Goal: Task Accomplishment & Management: Manage account settings

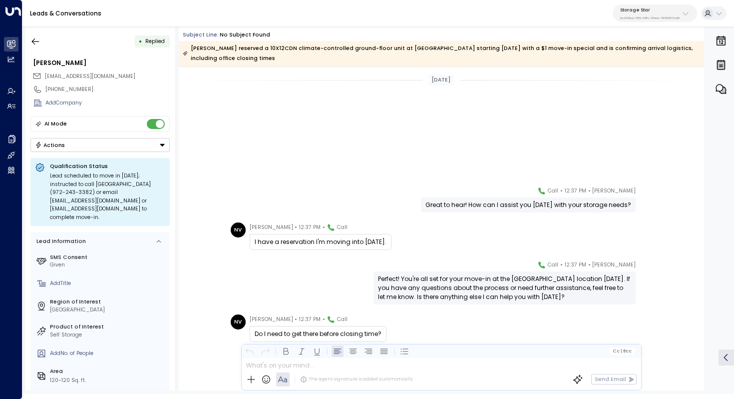
scroll to position [158, 0]
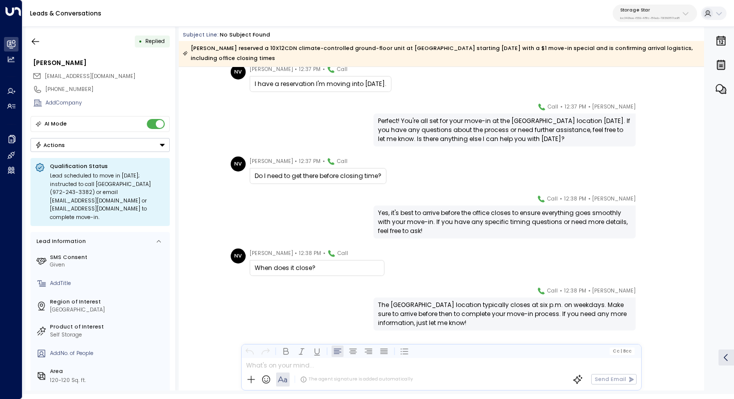
click at [679, 12] on p "Storage Star" at bounding box center [649, 10] width 59 height 6
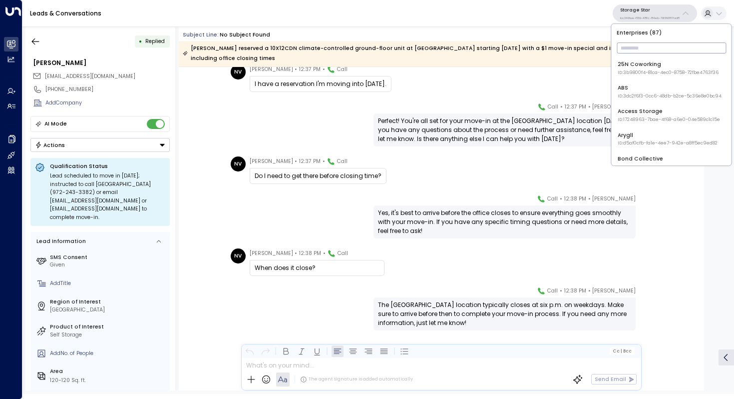
click at [650, 45] on input "text" at bounding box center [671, 48] width 109 height 16
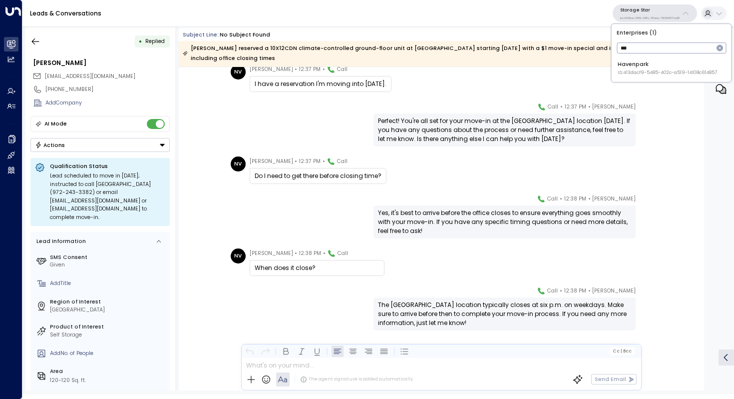
type input "***"
click at [649, 69] on span "ID: 413dacf9-5485-402c-a519-14108c614857" at bounding box center [667, 72] width 99 height 7
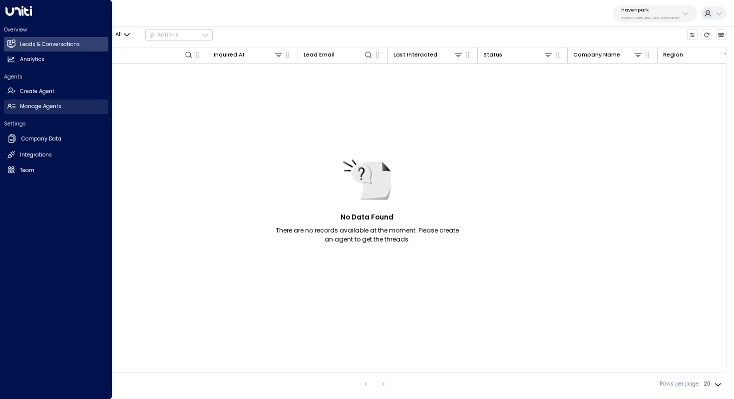
click at [50, 110] on link "Manage Agents Manage Agents" at bounding box center [56, 106] width 104 height 14
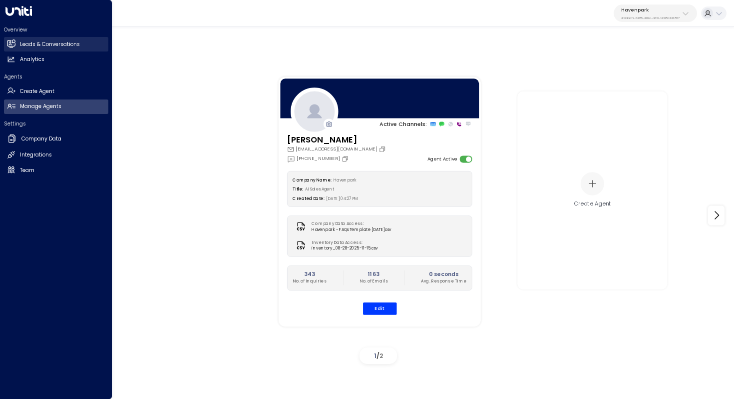
click at [77, 44] on h2 "Leads & Conversations" at bounding box center [50, 44] width 60 height 8
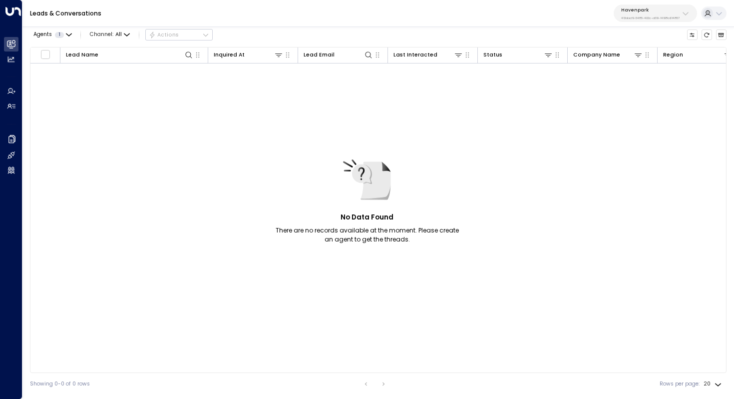
click at [627, 10] on p "Havenpark" at bounding box center [650, 10] width 58 height 6
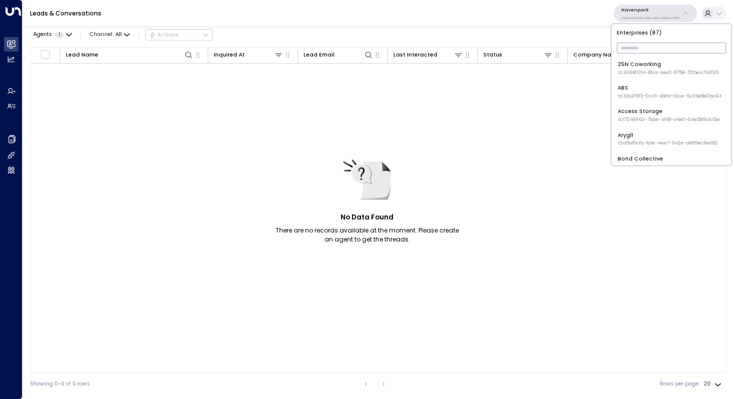
click at [635, 51] on input "text" at bounding box center [671, 48] width 109 height 16
type input "****"
click at [651, 72] on span "ID: 34e1cd17-0f68-49af-bd32-3c48ce8611d1" at bounding box center [666, 72] width 97 height 7
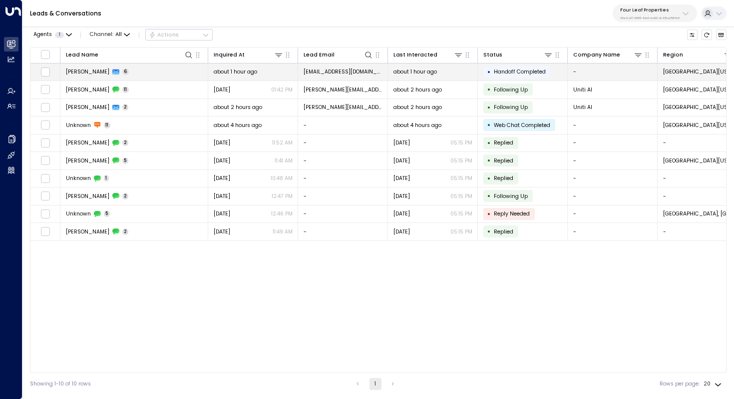
click at [77, 73] on span "[PERSON_NAME]" at bounding box center [87, 71] width 43 height 7
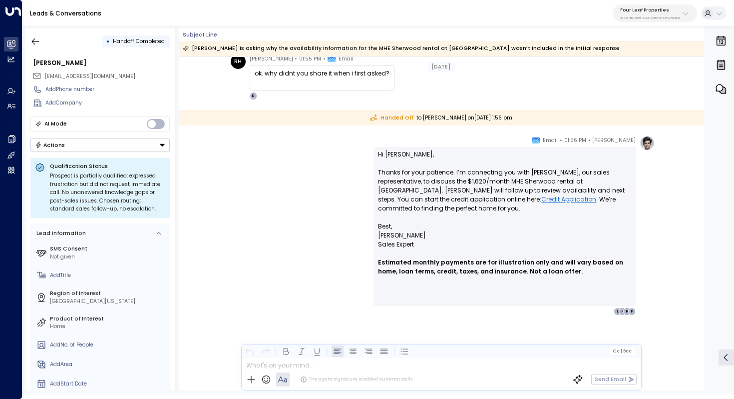
scroll to position [719, 0]
click at [30, 36] on button "button" at bounding box center [35, 41] width 18 height 18
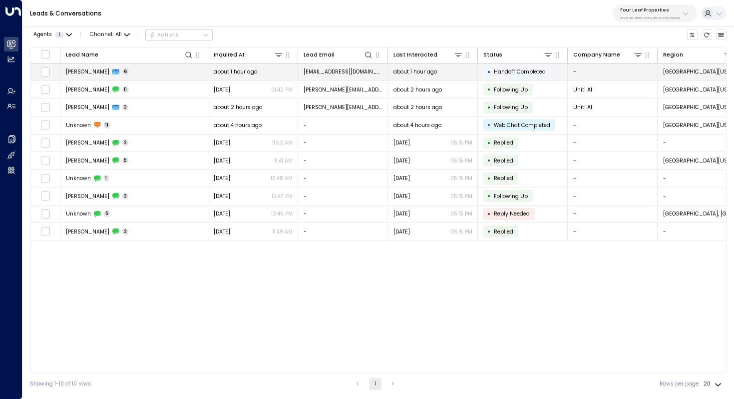
click at [87, 70] on span "[PERSON_NAME]" at bounding box center [87, 71] width 43 height 7
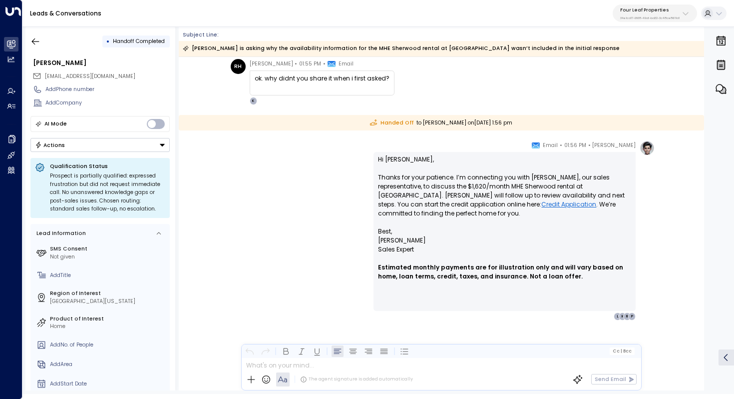
scroll to position [719, 0]
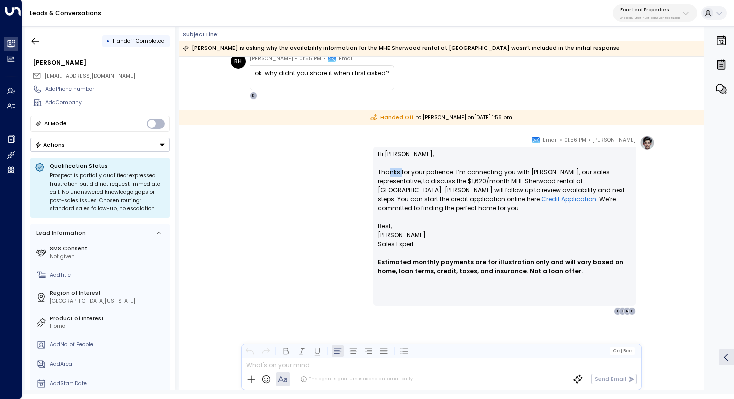
drag, startPoint x: 390, startPoint y: 174, endPoint x: 401, endPoint y: 174, distance: 11.5
click at [401, 174] on p "Hi [PERSON_NAME], Thanks for your patience. I’m connecting you with [PERSON_NAM…" at bounding box center [504, 186] width 253 height 72
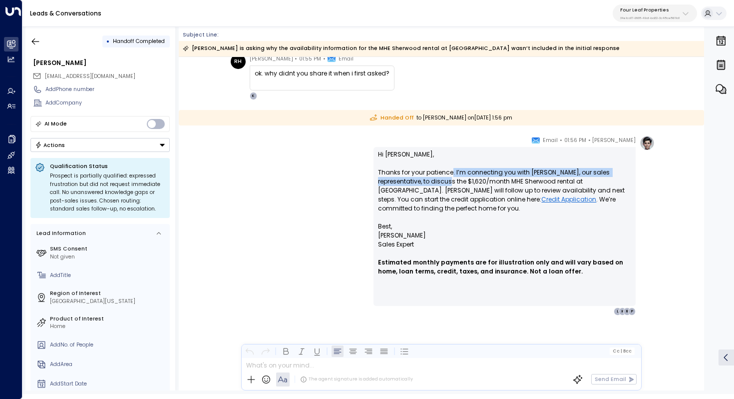
drag, startPoint x: 450, startPoint y: 174, endPoint x: 447, endPoint y: 181, distance: 7.6
click at [447, 181] on p "Hi [PERSON_NAME], Thanks for your patience. I’m connecting you with [PERSON_NAM…" at bounding box center [504, 186] width 253 height 72
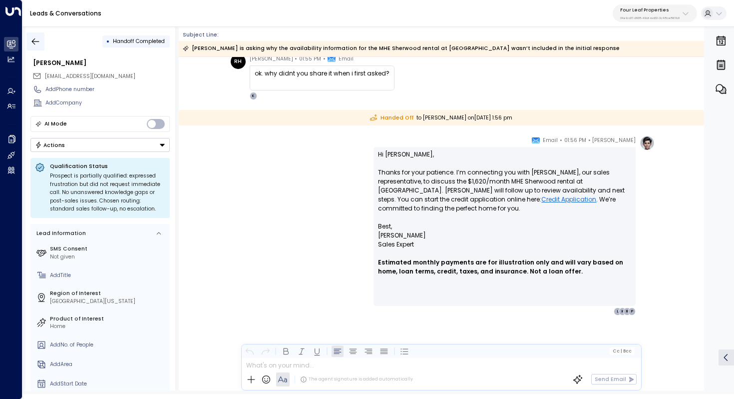
click at [36, 35] on button "button" at bounding box center [35, 41] width 18 height 18
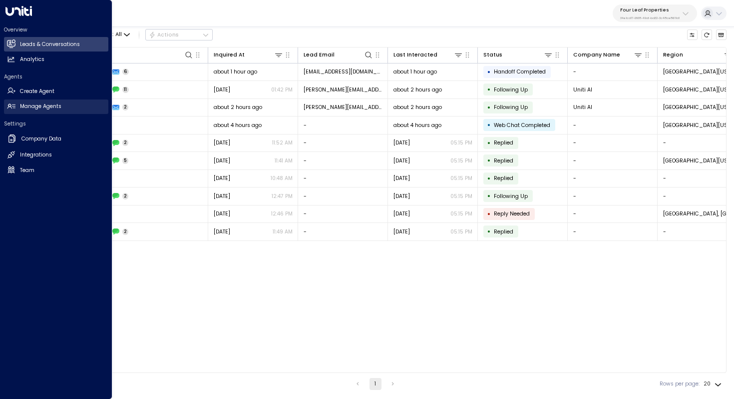
click at [36, 105] on h2 "Manage Agents" at bounding box center [40, 106] width 41 height 8
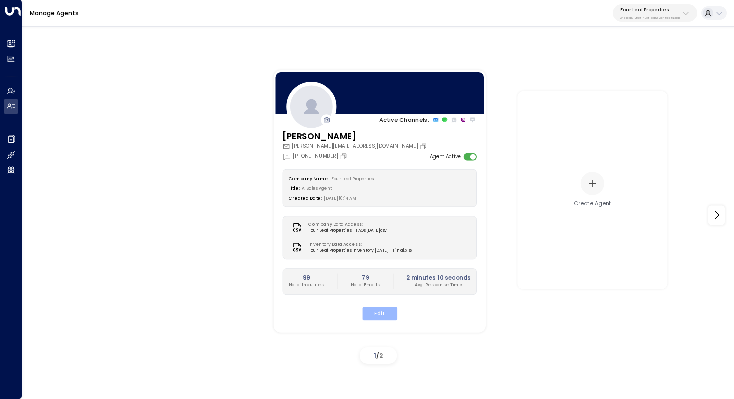
click at [383, 310] on button "Edit" at bounding box center [379, 313] width 35 height 13
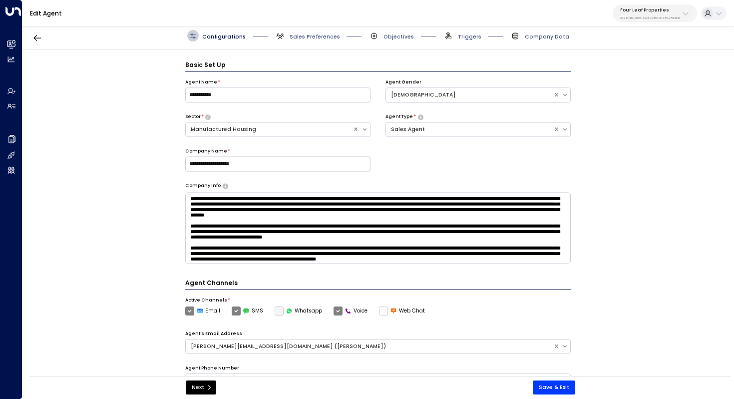
scroll to position [11, 0]
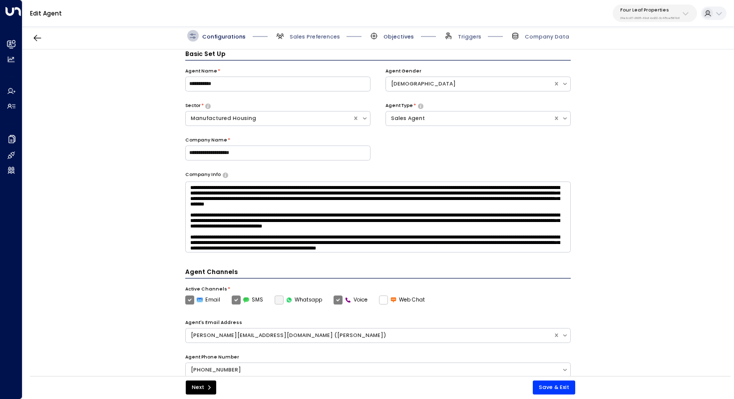
click at [404, 33] on span "Objectives" at bounding box center [399, 36] width 30 height 7
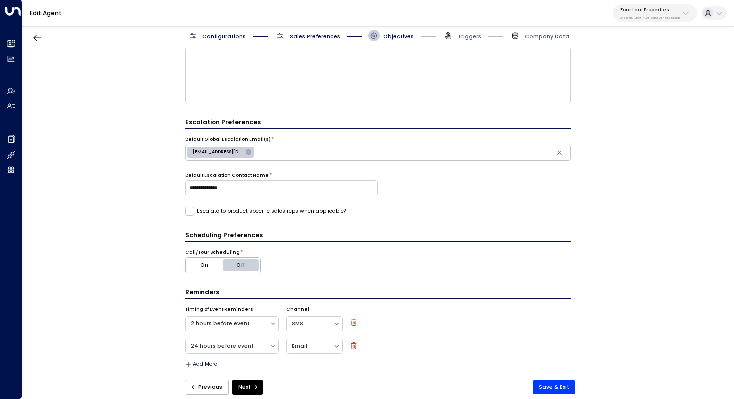
scroll to position [192, 0]
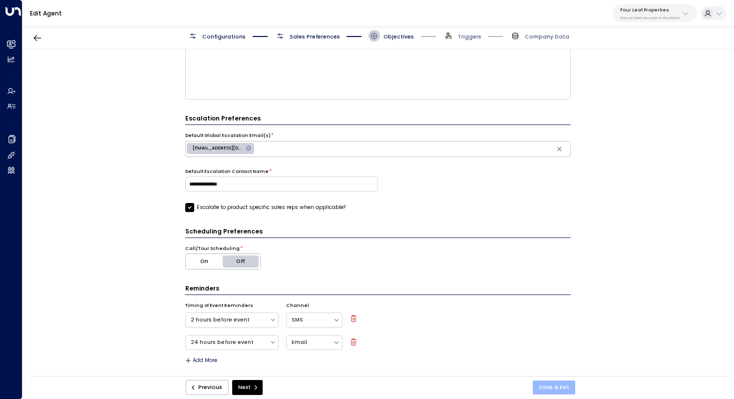
click at [553, 388] on button "Save & Exit" at bounding box center [554, 387] width 42 height 14
click at [553, 390] on button "Save & Exit" at bounding box center [554, 387] width 42 height 14
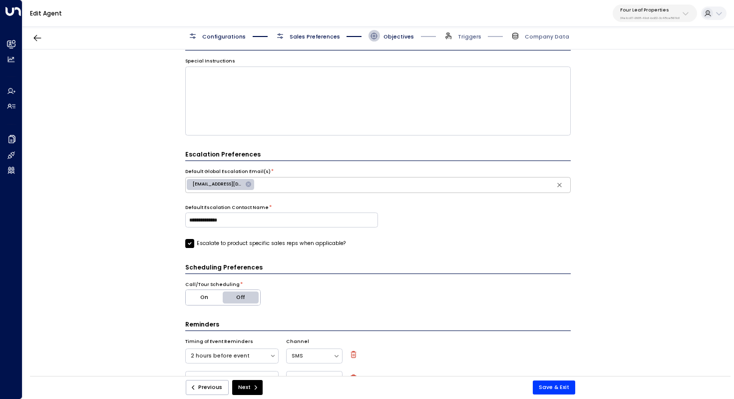
scroll to position [152, 0]
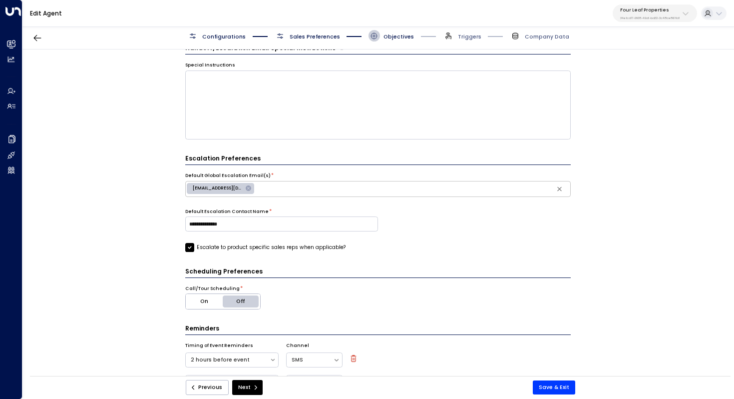
click at [552, 379] on div "Previous Next Save & Exit" at bounding box center [380, 387] width 701 height 23
click at [552, 384] on button "Save & Exit" at bounding box center [554, 387] width 42 height 14
click at [192, 252] on form "**********" at bounding box center [378, 155] width 386 height 495
click at [148, 238] on div "**********" at bounding box center [377, 214] width 711 height 331
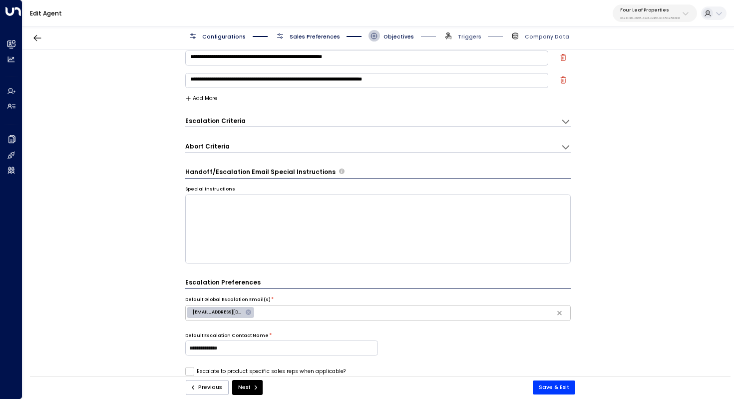
scroll to position [0, 0]
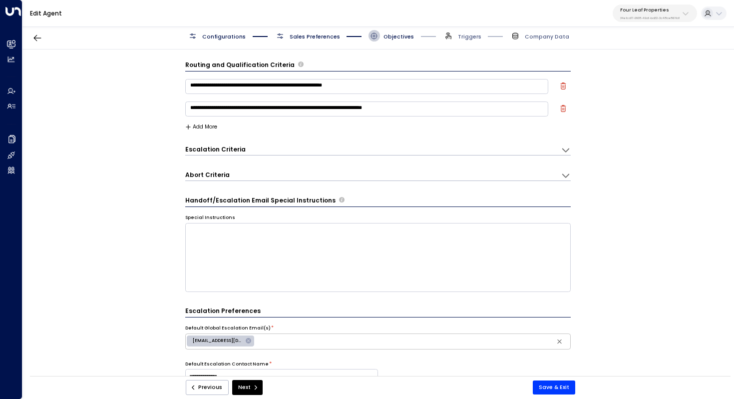
click at [258, 150] on div "Escalation Criteria Reset" at bounding box center [369, 149] width 368 height 8
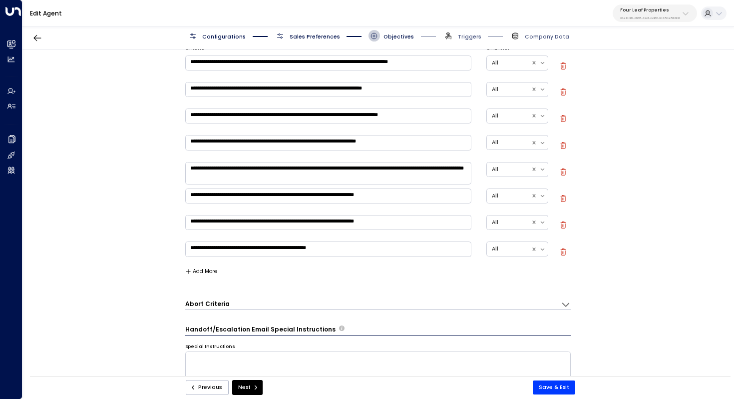
scroll to position [124, 0]
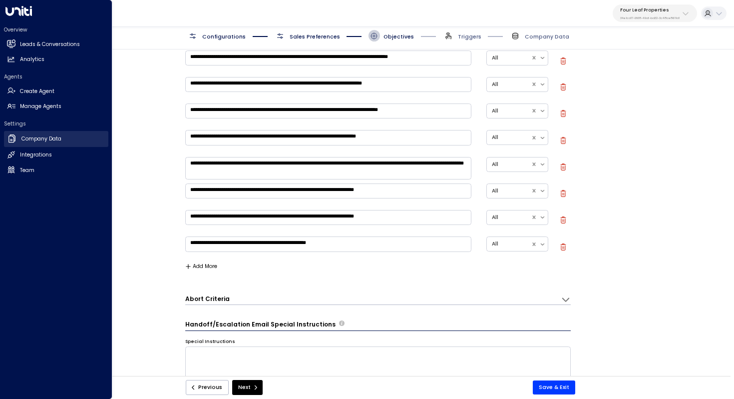
click at [37, 144] on link "Company Data Company Data" at bounding box center [56, 139] width 104 height 16
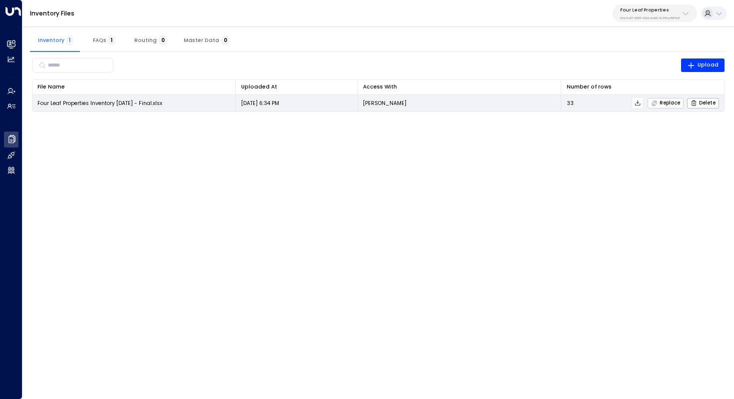
click at [661, 103] on span "Replace" at bounding box center [665, 103] width 29 height 6
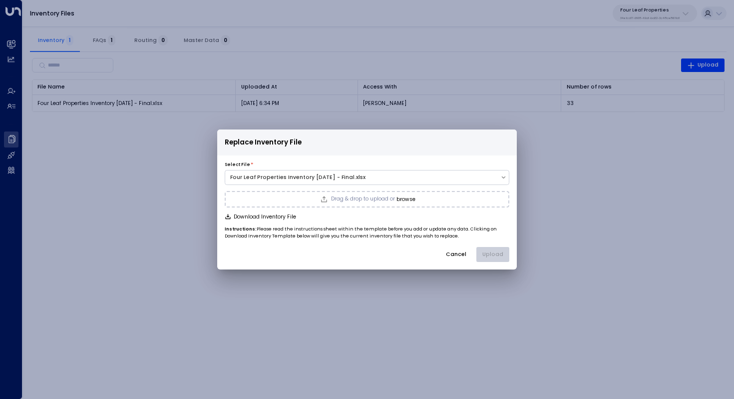
click at [407, 198] on button "browse" at bounding box center [406, 199] width 19 height 6
click at [496, 254] on button "Upload" at bounding box center [492, 254] width 33 height 15
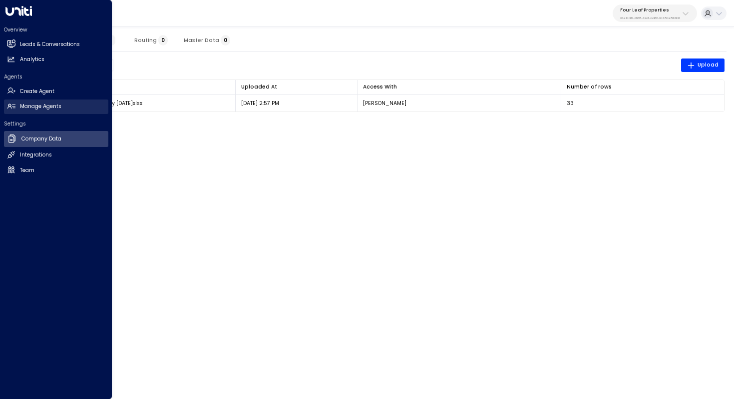
click at [63, 110] on link "Manage Agents Manage Agents" at bounding box center [56, 106] width 104 height 14
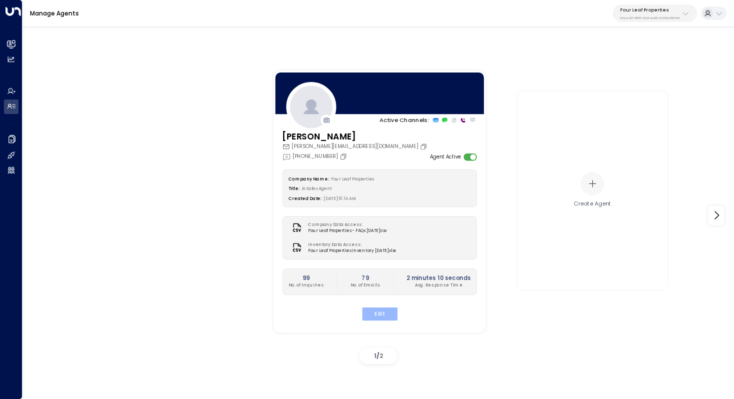
click at [373, 309] on button "Edit" at bounding box center [379, 313] width 35 height 13
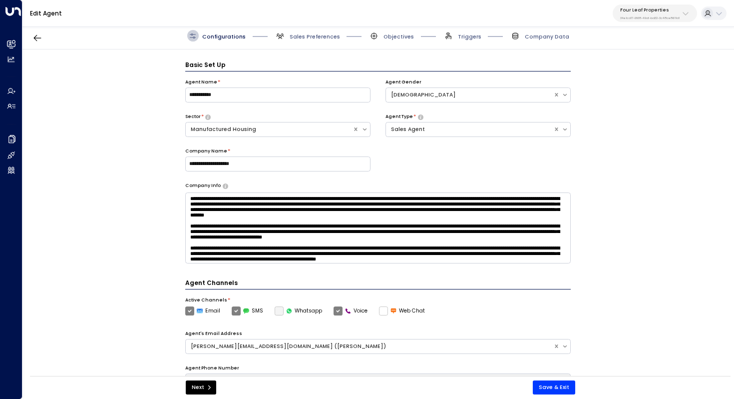
scroll to position [11, 0]
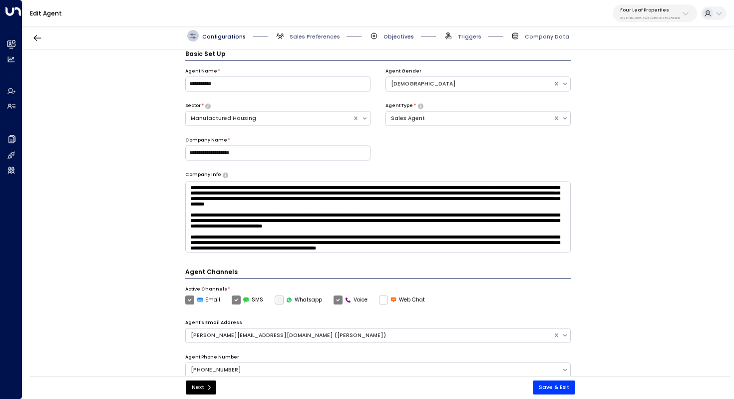
click at [390, 35] on span "Objectives" at bounding box center [399, 36] width 30 height 7
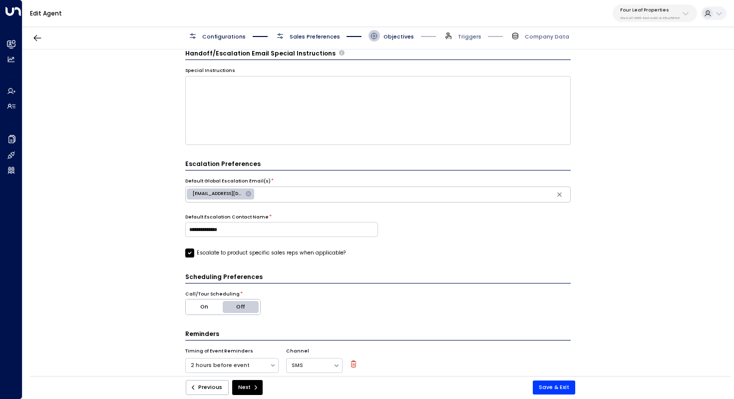
scroll to position [105, 0]
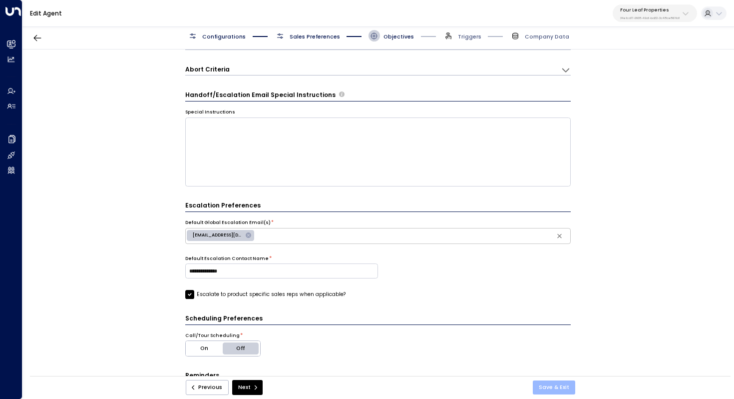
click at [550, 383] on button "Save & Exit" at bounding box center [554, 387] width 42 height 14
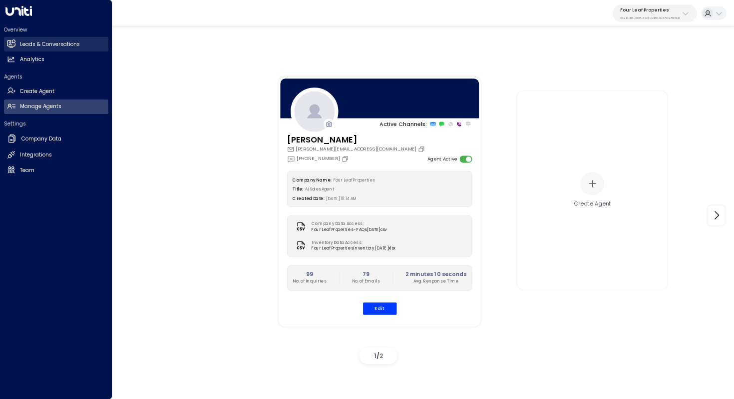
click at [62, 45] on h2 "Leads & Conversations" at bounding box center [50, 44] width 60 height 8
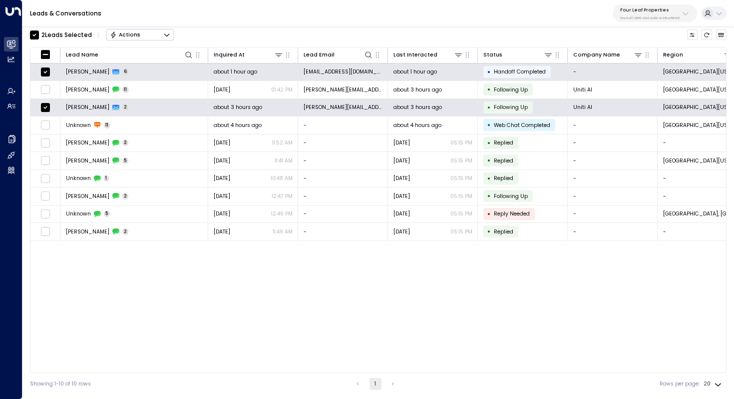
click at [167, 32] on icon "Button group with a nested menu" at bounding box center [166, 34] width 7 height 7
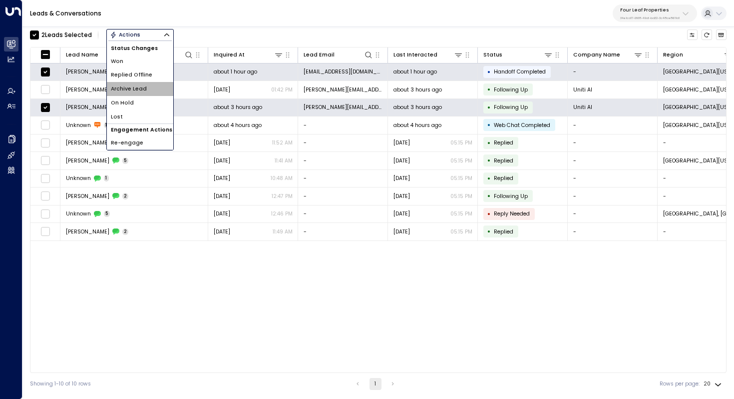
click at [150, 89] on li "Archive Lead" at bounding box center [140, 89] width 66 height 14
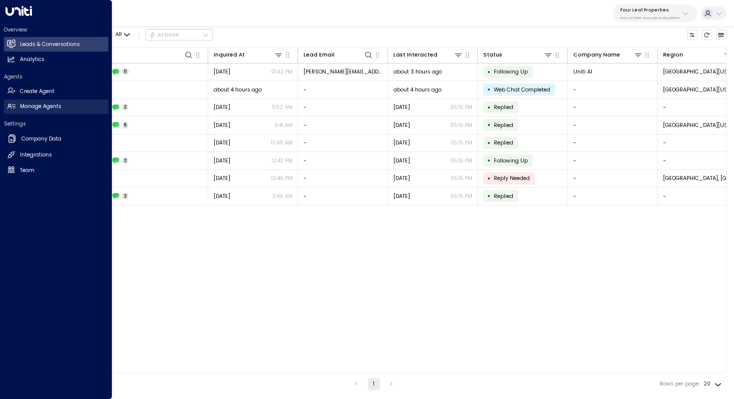
click at [55, 111] on link "Manage Agents Manage Agents" at bounding box center [56, 106] width 104 height 14
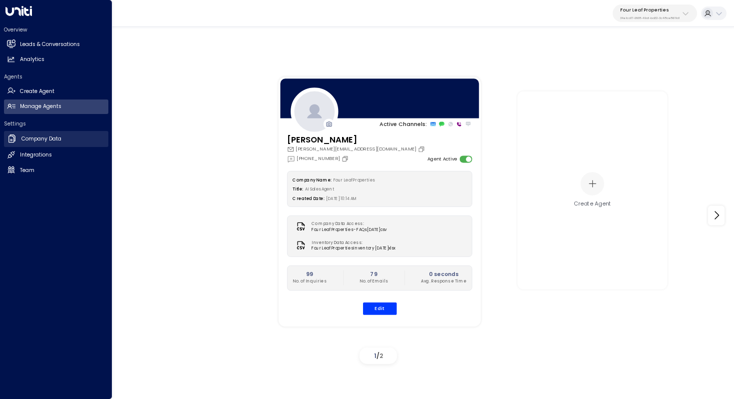
click at [53, 141] on h2 "Company Data" at bounding box center [41, 139] width 40 height 8
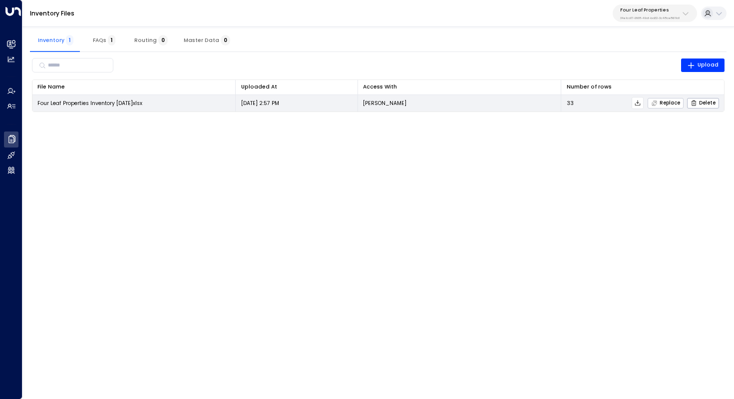
click at [666, 105] on span "Replace" at bounding box center [665, 103] width 29 height 6
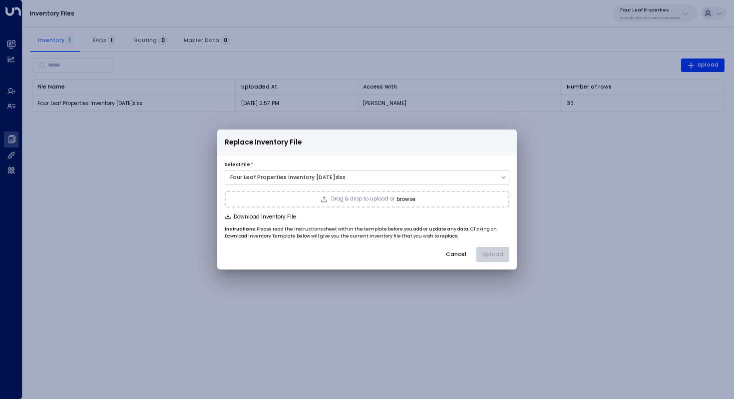
click at [403, 198] on button "browse" at bounding box center [406, 199] width 19 height 6
click at [500, 258] on button "Upload" at bounding box center [492, 254] width 33 height 15
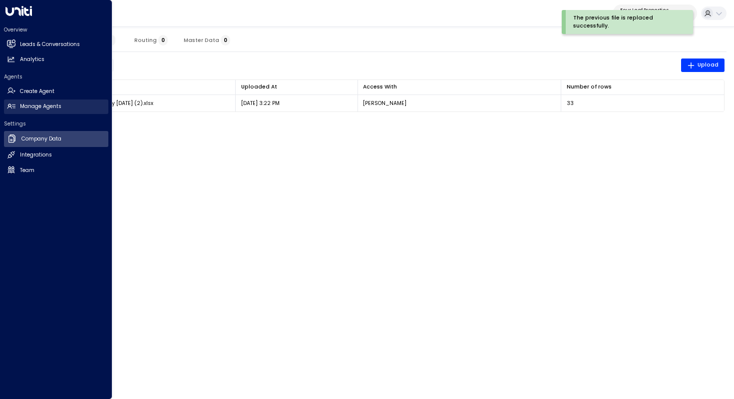
click at [62, 108] on link "Manage Agents Manage Agents" at bounding box center [56, 106] width 104 height 14
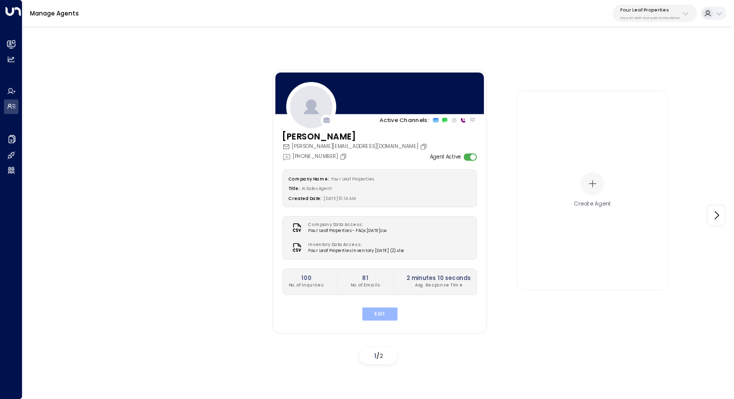
click at [381, 308] on button "Edit" at bounding box center [379, 313] width 35 height 13
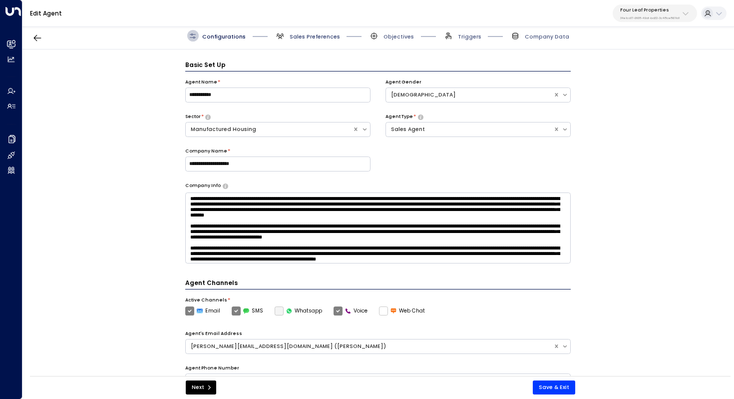
click at [297, 37] on span "Sales Preferences" at bounding box center [315, 36] width 50 height 7
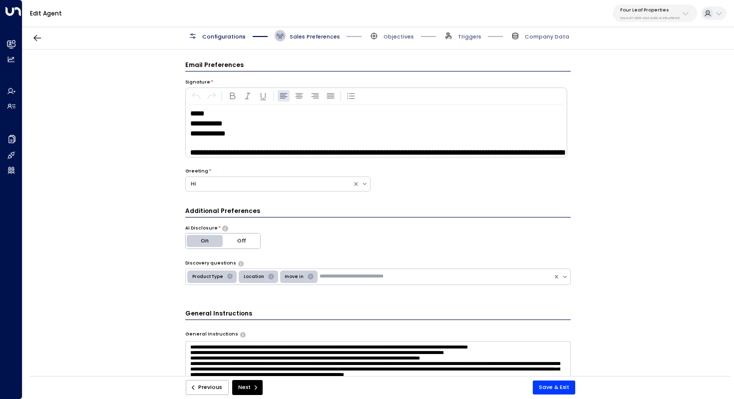
scroll to position [11, 0]
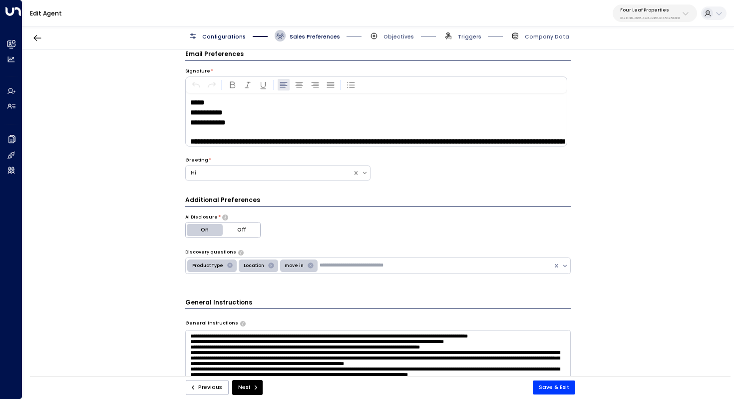
click at [230, 116] on p "**********" at bounding box center [378, 112] width 376 height 10
click at [229, 128] on p at bounding box center [378, 131] width 376 height 9
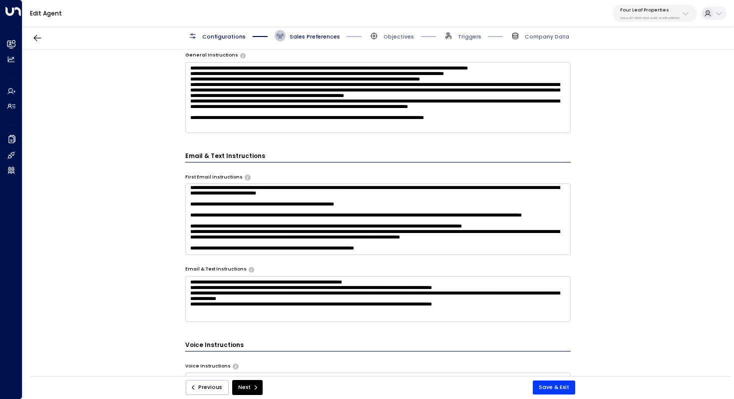
scroll to position [48, 0]
click at [564, 389] on button "Save & Exit" at bounding box center [554, 387] width 42 height 14
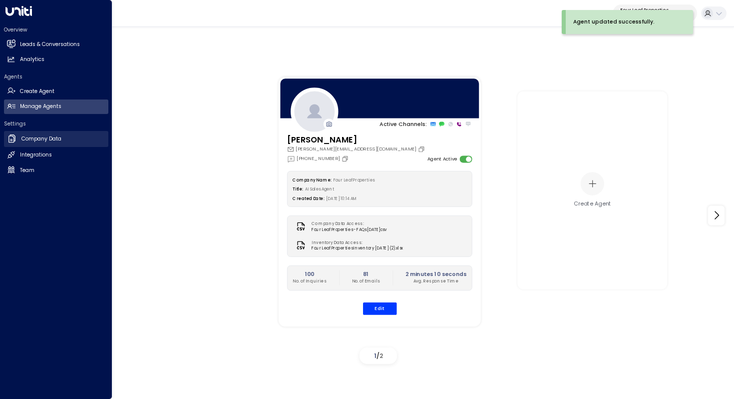
click at [34, 140] on h2 "Company Data" at bounding box center [41, 139] width 40 height 8
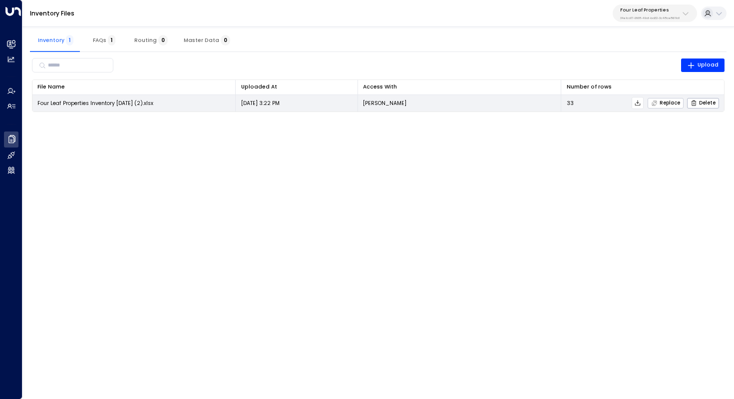
click at [658, 101] on icon "button" at bounding box center [654, 103] width 6 height 6
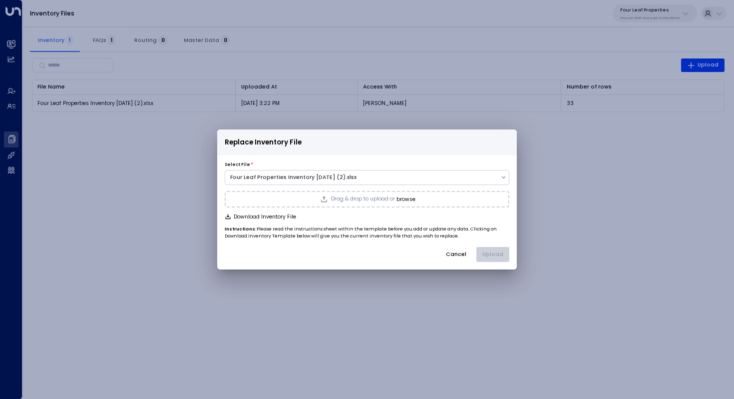
click at [402, 196] on button "browse" at bounding box center [406, 199] width 19 height 6
click at [494, 254] on button "Upload" at bounding box center [492, 254] width 33 height 15
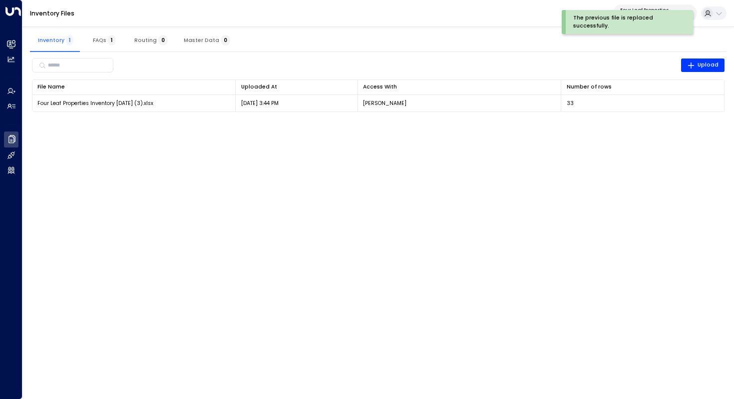
click at [103, 121] on html "The previous file is replaced successfully. Overview Leads & Conversations Lead…" at bounding box center [367, 60] width 734 height 121
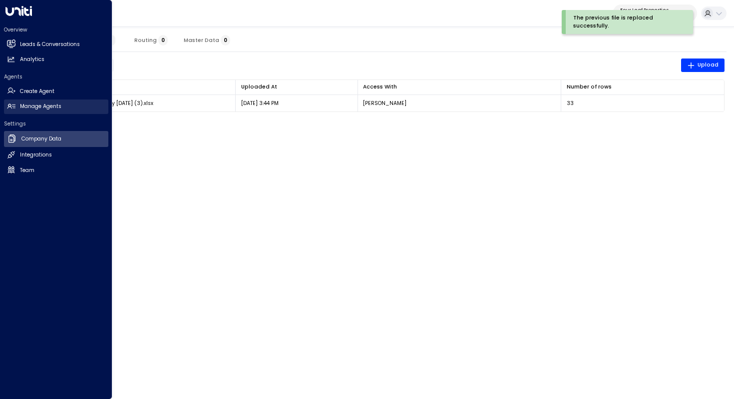
click at [52, 106] on h2 "Manage Agents" at bounding box center [40, 106] width 41 height 8
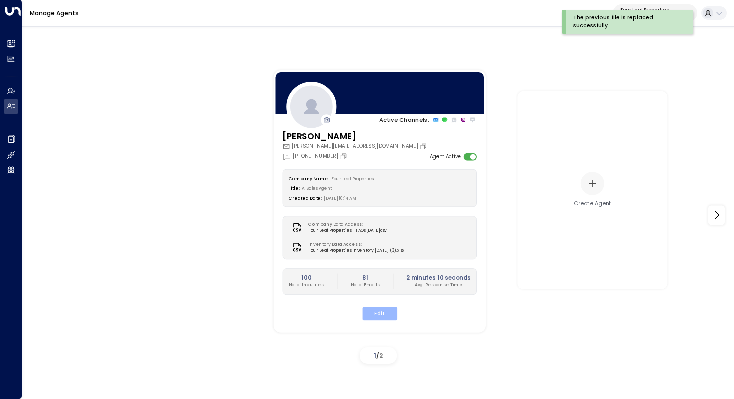
click at [384, 315] on button "Edit" at bounding box center [379, 313] width 35 height 13
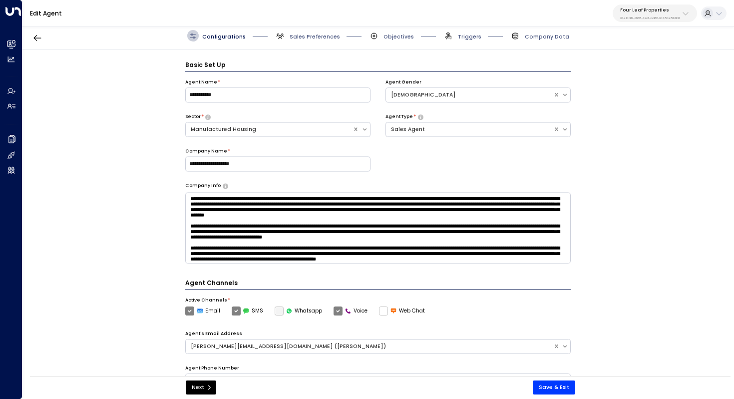
click at [304, 31] on span "Sales Preferences" at bounding box center [307, 35] width 65 height 11
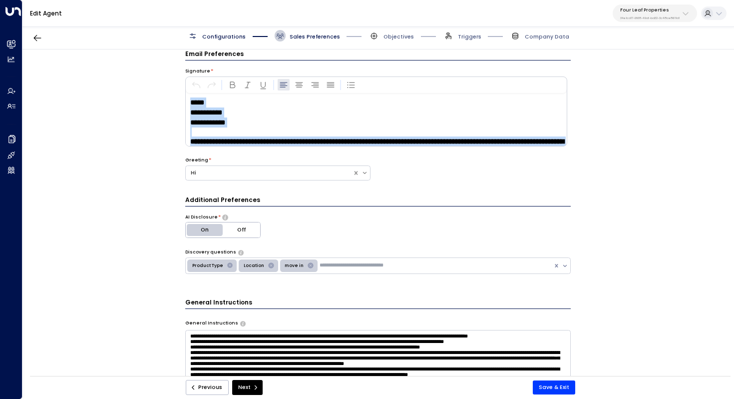
scroll to position [20, 0]
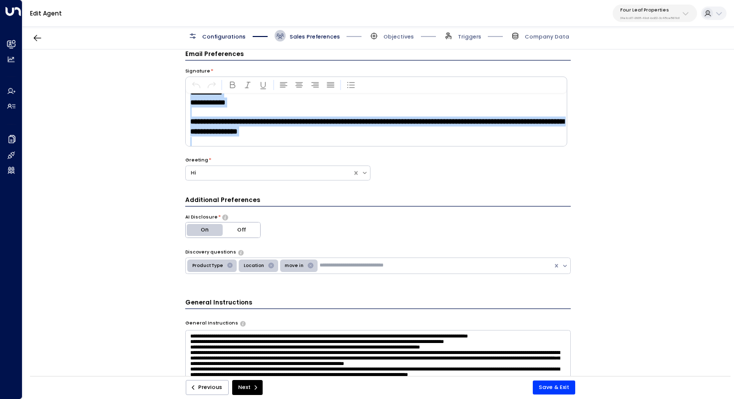
drag, startPoint x: 190, startPoint y: 102, endPoint x: 300, endPoint y: 148, distance: 119.1
click at [300, 148] on div "**********" at bounding box center [378, 120] width 386 height 142
copy div "**********"
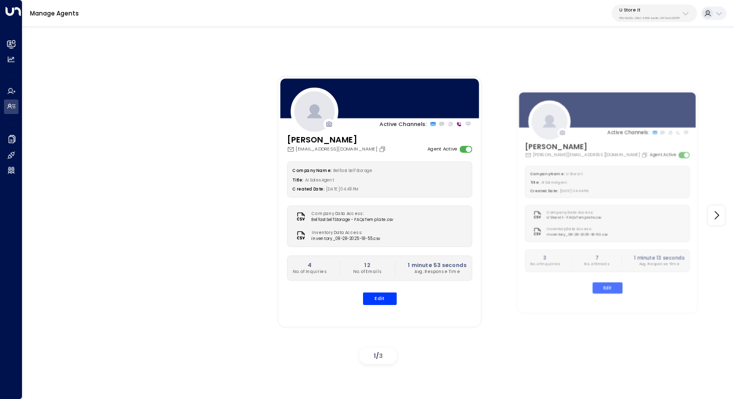
click at [648, 10] on p "U Store It" at bounding box center [649, 10] width 60 height 6
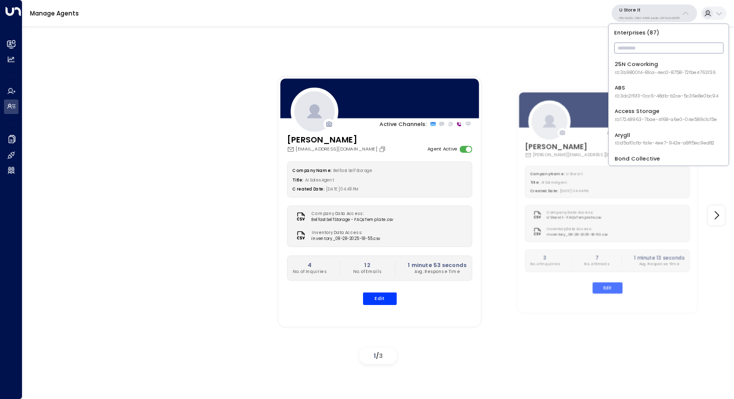
click at [627, 48] on input "text" at bounding box center [668, 48] width 109 height 16
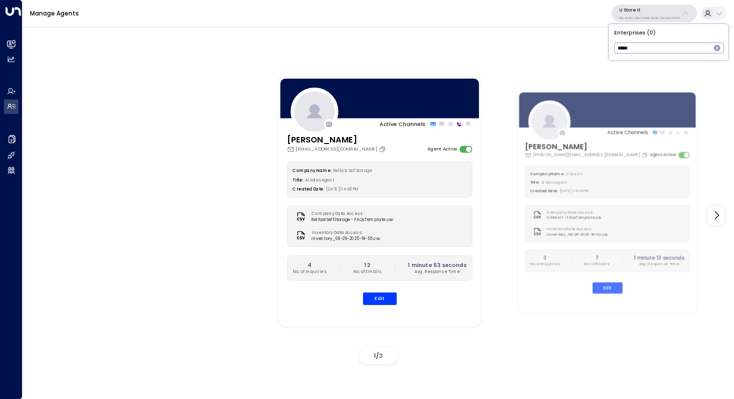
drag, startPoint x: 638, startPoint y: 49, endPoint x: 595, endPoint y: 49, distance: 42.9
click at [595, 49] on body "Overview Leads & Conversations Leads & Conversations Analytics Analytics Agents…" at bounding box center [367, 198] width 734 height 397
type input "*"
type input "****"
click at [654, 71] on span "ID: 34e1cd17-0f68-49af-bd32-3c48ce8611d1" at bounding box center [663, 72] width 97 height 7
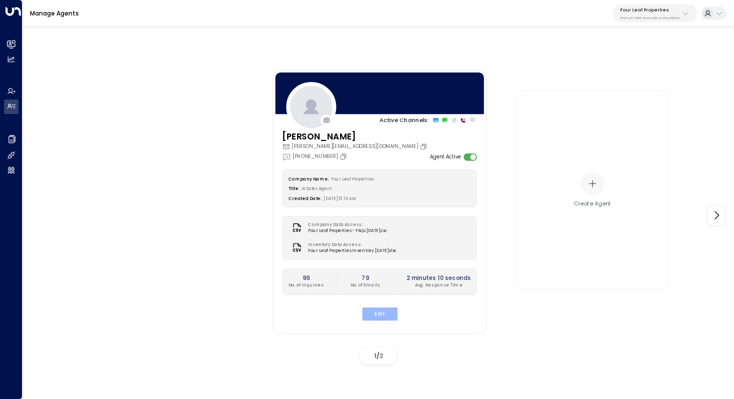
click at [381, 313] on button "Edit" at bounding box center [379, 313] width 35 height 13
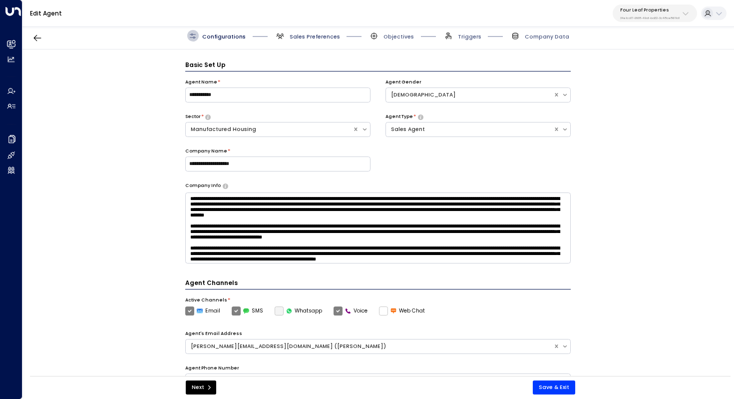
click at [320, 33] on span "Sales Preferences" at bounding box center [315, 36] width 50 height 7
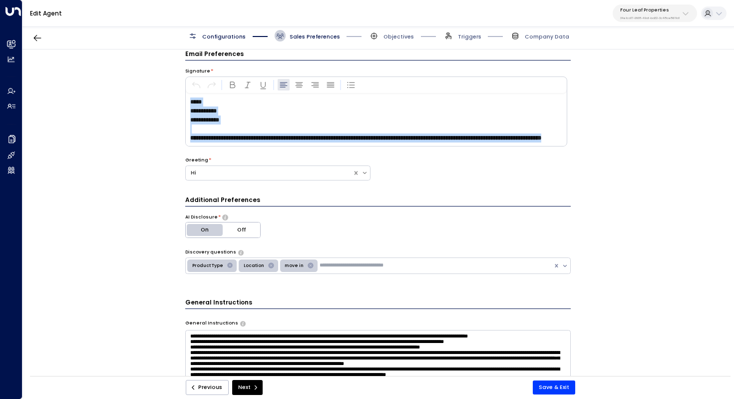
drag, startPoint x: 247, startPoint y: 132, endPoint x: 173, endPoint y: 86, distance: 87.0
click at [173, 86] on div "**********" at bounding box center [377, 214] width 711 height 331
copy div "**********"
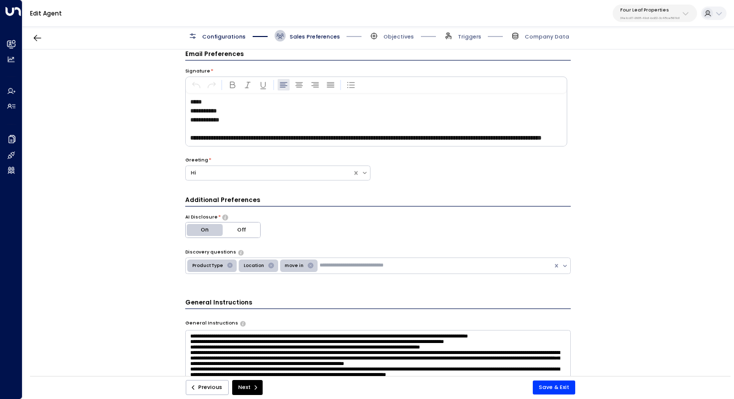
click at [260, 109] on p "**********" at bounding box center [378, 110] width 376 height 9
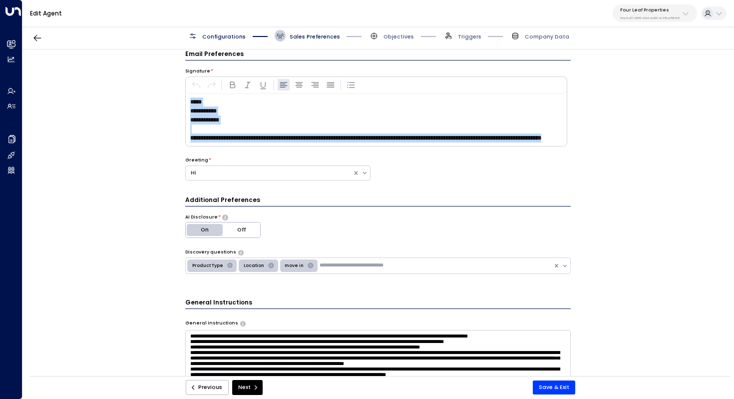
drag, startPoint x: 245, startPoint y: 132, endPoint x: 174, endPoint y: 85, distance: 85.7
click at [174, 85] on div "**********" at bounding box center [377, 214] width 711 height 331
copy div "**********"
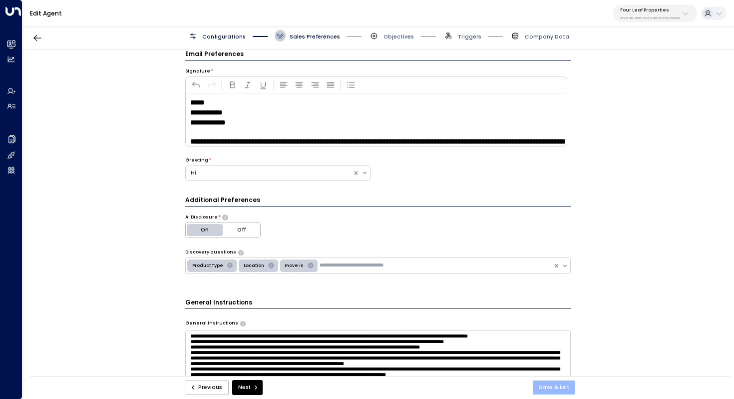
click at [556, 386] on button "Save & Exit" at bounding box center [554, 387] width 42 height 14
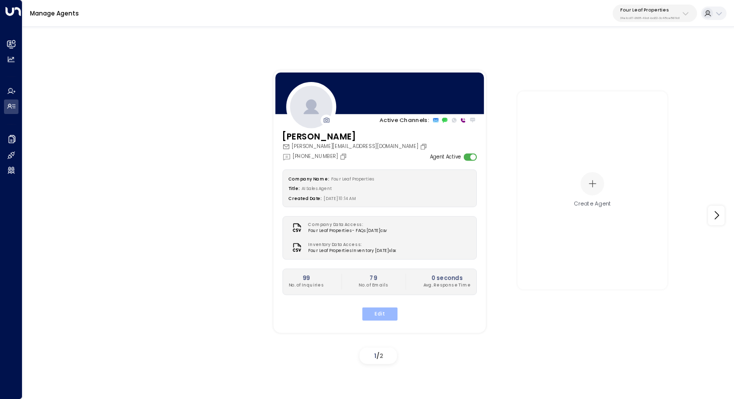
click at [372, 314] on button "Edit" at bounding box center [379, 313] width 35 height 13
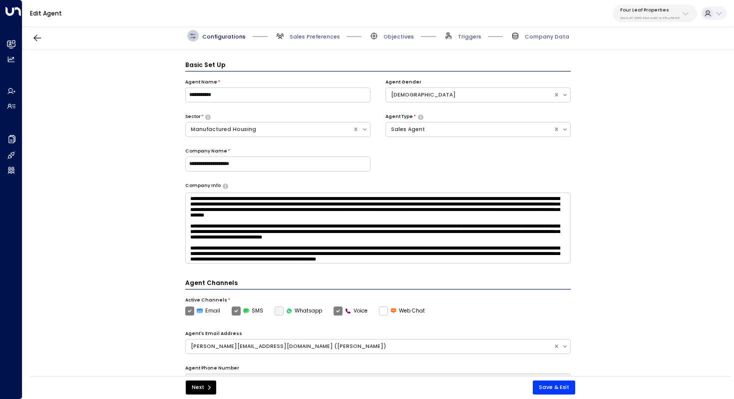
scroll to position [11, 0]
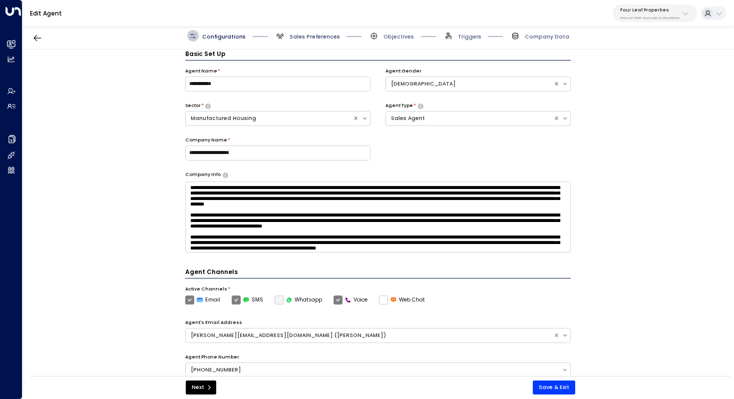
click at [306, 36] on span "Sales Preferences" at bounding box center [315, 36] width 50 height 7
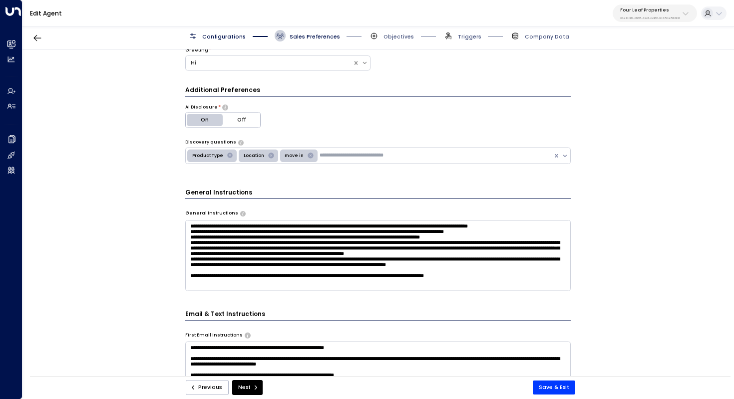
scroll to position [0, 0]
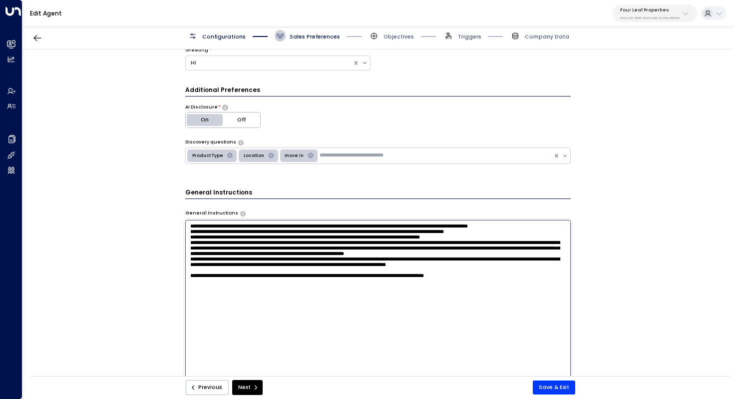
drag, startPoint x: 308, startPoint y: 251, endPoint x: 327, endPoint y: 251, distance: 19.5
click at [327, 251] on textarea at bounding box center [378, 319] width 386 height 199
click at [324, 273] on textarea at bounding box center [378, 319] width 386 height 199
click at [277, 297] on textarea at bounding box center [378, 319] width 386 height 199
drag, startPoint x: 251, startPoint y: 297, endPoint x: 519, endPoint y: 283, distance: 268.0
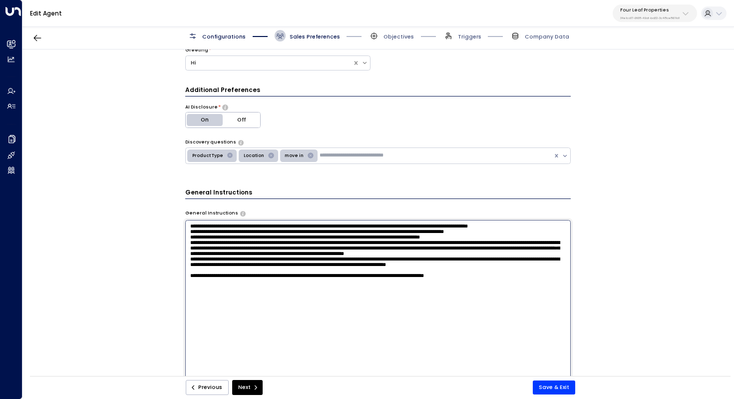
click at [519, 283] on textarea at bounding box center [378, 319] width 386 height 199
drag, startPoint x: 486, startPoint y: 293, endPoint x: 482, endPoint y: 288, distance: 6.4
click at [482, 288] on textarea at bounding box center [378, 319] width 386 height 199
type textarea "**********"
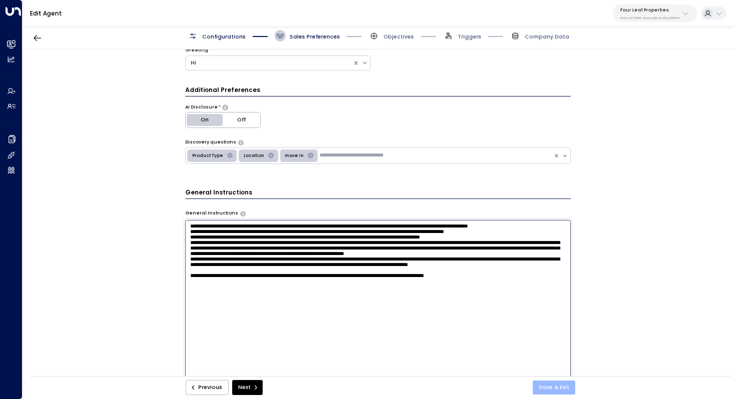
click at [551, 385] on button "Save & Exit" at bounding box center [554, 387] width 42 height 14
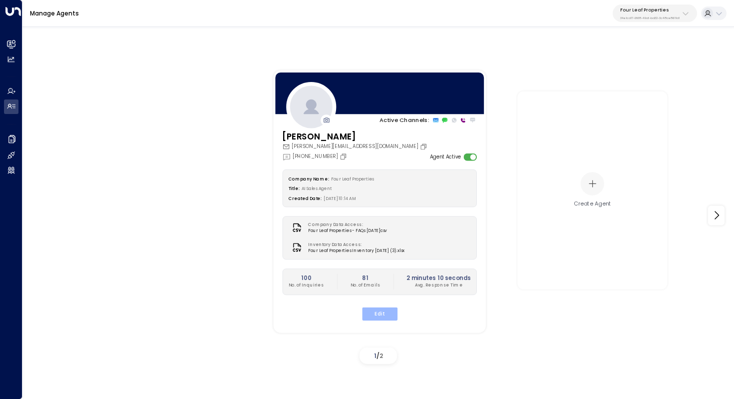
click at [380, 313] on button "Edit" at bounding box center [379, 313] width 35 height 13
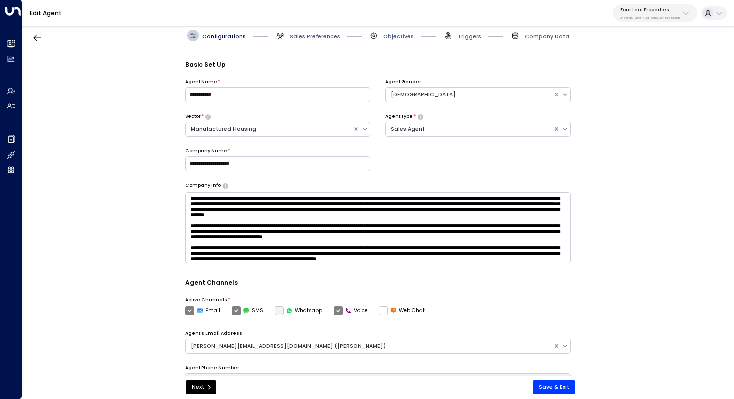
scroll to position [11, 0]
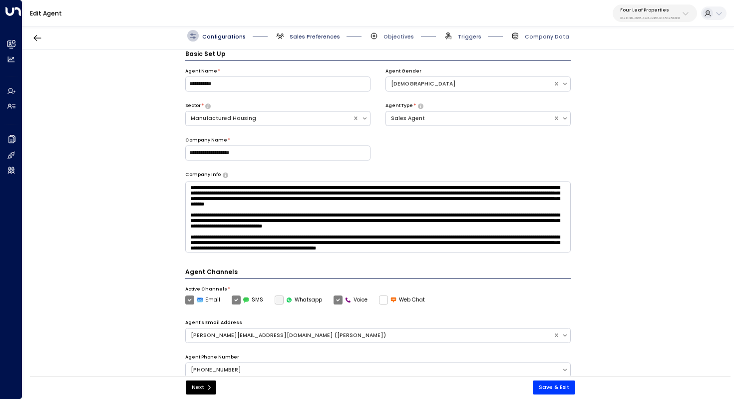
click at [295, 36] on span "Sales Preferences" at bounding box center [315, 36] width 50 height 7
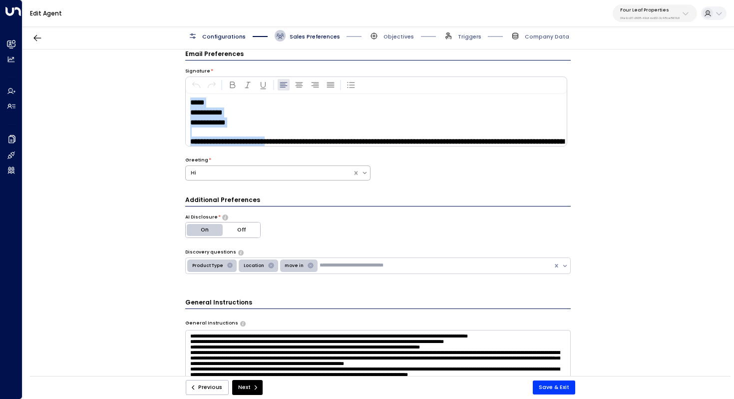
scroll to position [20, 0]
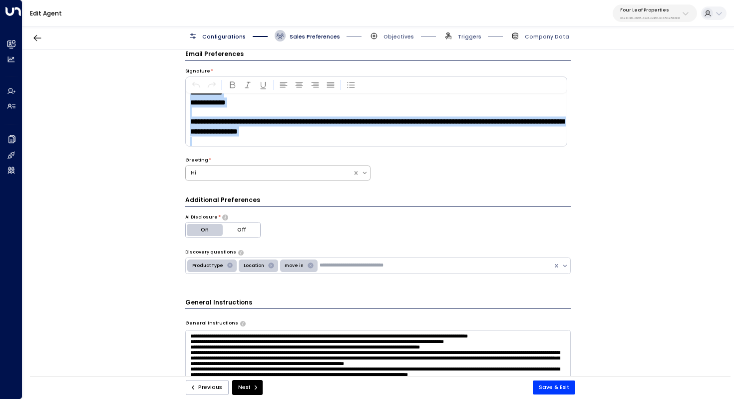
drag, startPoint x: 188, startPoint y: 100, endPoint x: 354, endPoint y: 173, distance: 181.8
click at [354, 173] on div "**********" at bounding box center [378, 120] width 386 height 142
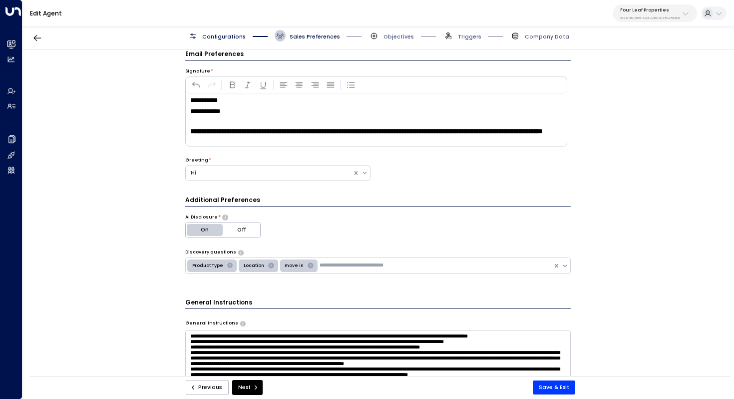
scroll to position [0, 0]
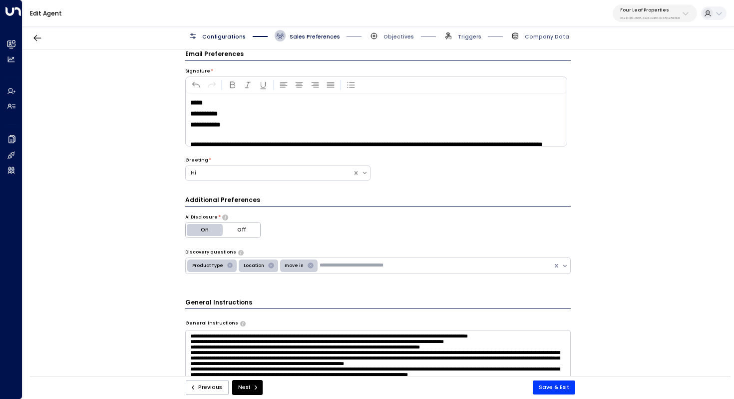
click at [236, 127] on p "**********" at bounding box center [378, 124] width 376 height 11
click at [221, 134] on p at bounding box center [378, 134] width 376 height 9
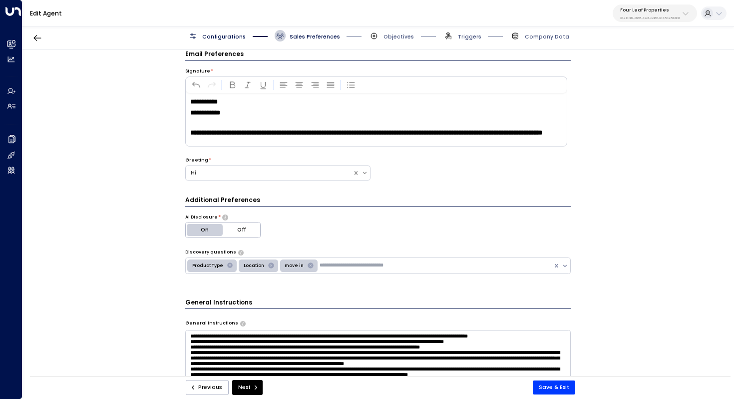
scroll to position [20, 0]
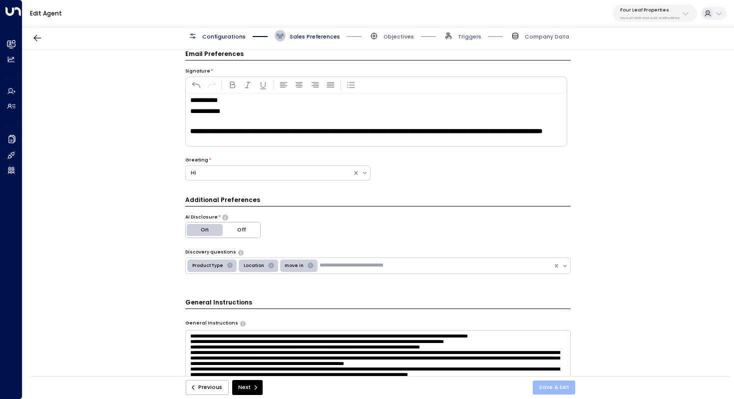
click at [560, 385] on button "Save & Exit" at bounding box center [554, 387] width 42 height 14
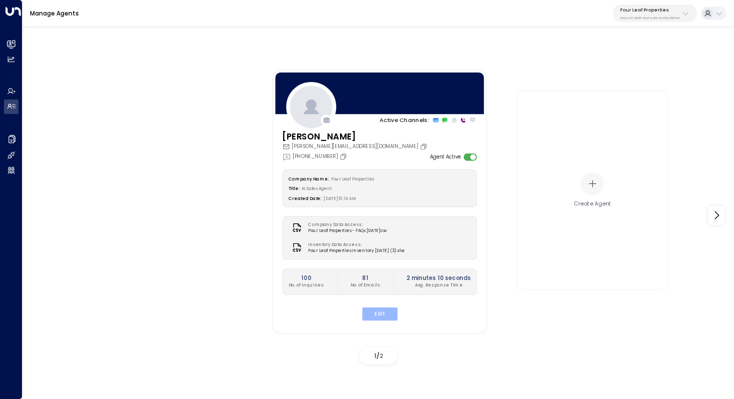
click at [388, 316] on button "Edit" at bounding box center [379, 313] width 35 height 13
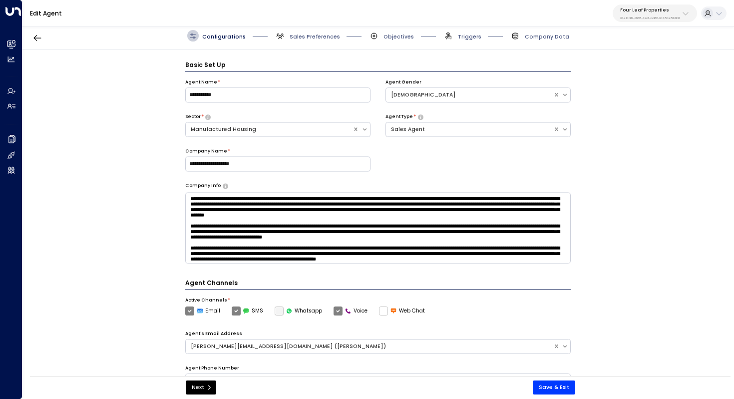
scroll to position [11, 0]
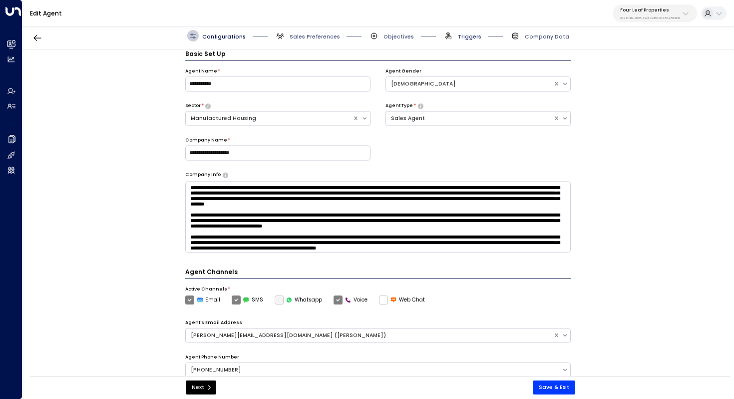
click at [467, 36] on span "Triggers" at bounding box center [469, 36] width 23 height 7
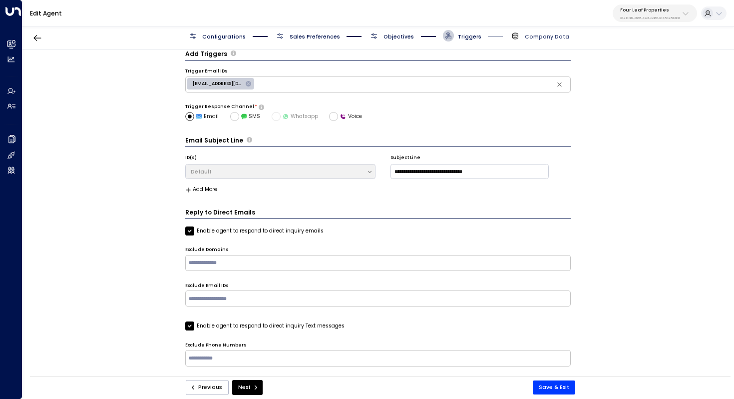
click at [557, 37] on span "Company Data" at bounding box center [547, 36] width 44 height 7
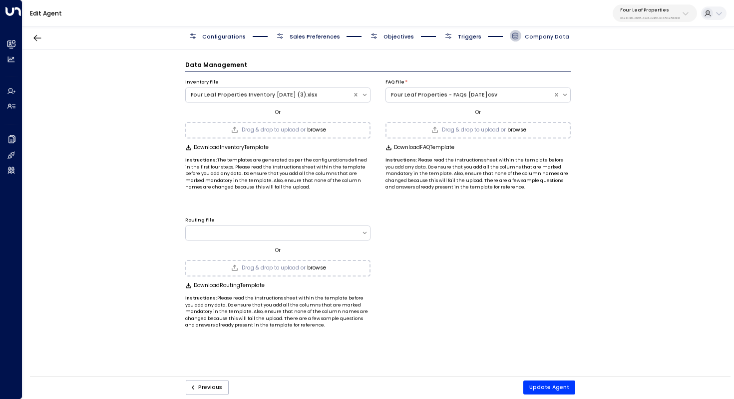
scroll to position [0, 0]
click at [470, 37] on span "Triggers" at bounding box center [469, 36] width 23 height 7
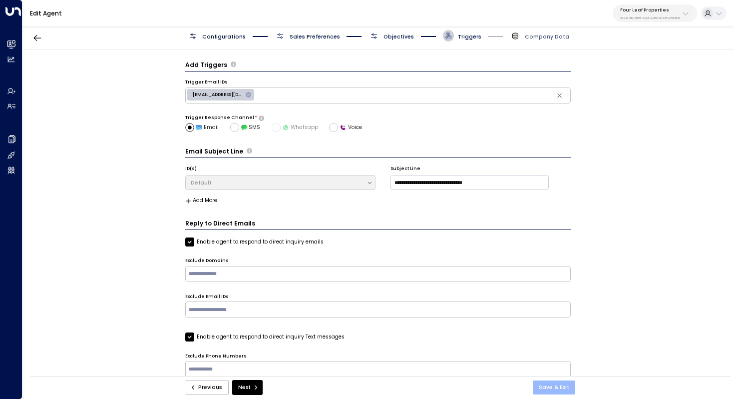
click at [548, 383] on button "Save & Exit" at bounding box center [554, 387] width 42 height 14
